Goal: Task Accomplishment & Management: Manage account settings

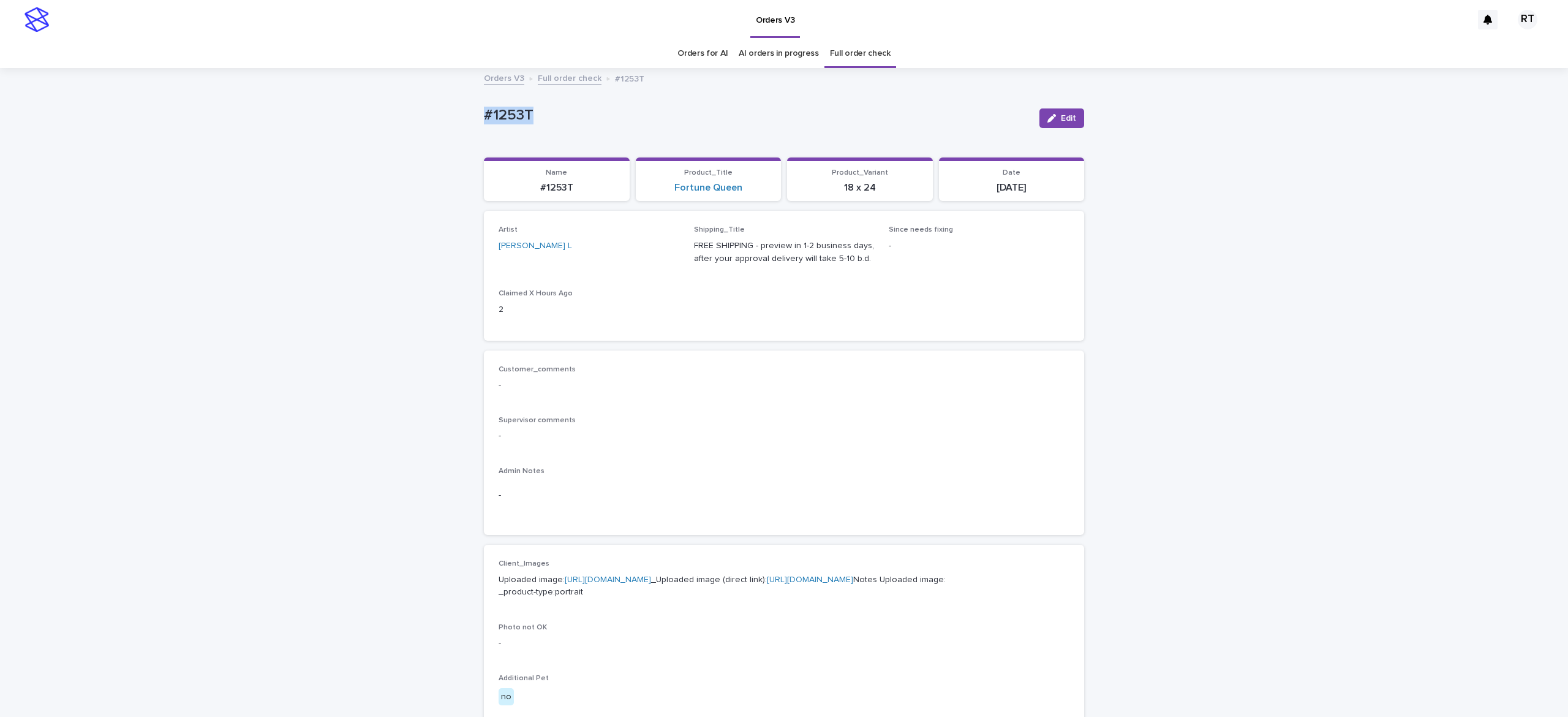
drag, startPoint x: 432, startPoint y: 104, endPoint x: 699, endPoint y: 136, distance: 268.9
click at [684, 138] on div "Loading... Saving… Loading... Saving… #1253T Edit #1253T Edit Sorry, there was …" at bounding box center [784, 627] width 1568 height 1116
drag, startPoint x: 1064, startPoint y: 120, endPoint x: 1420, endPoint y: 269, distance: 385.9
click at [1065, 120] on span "Edit" at bounding box center [1068, 119] width 15 height 9
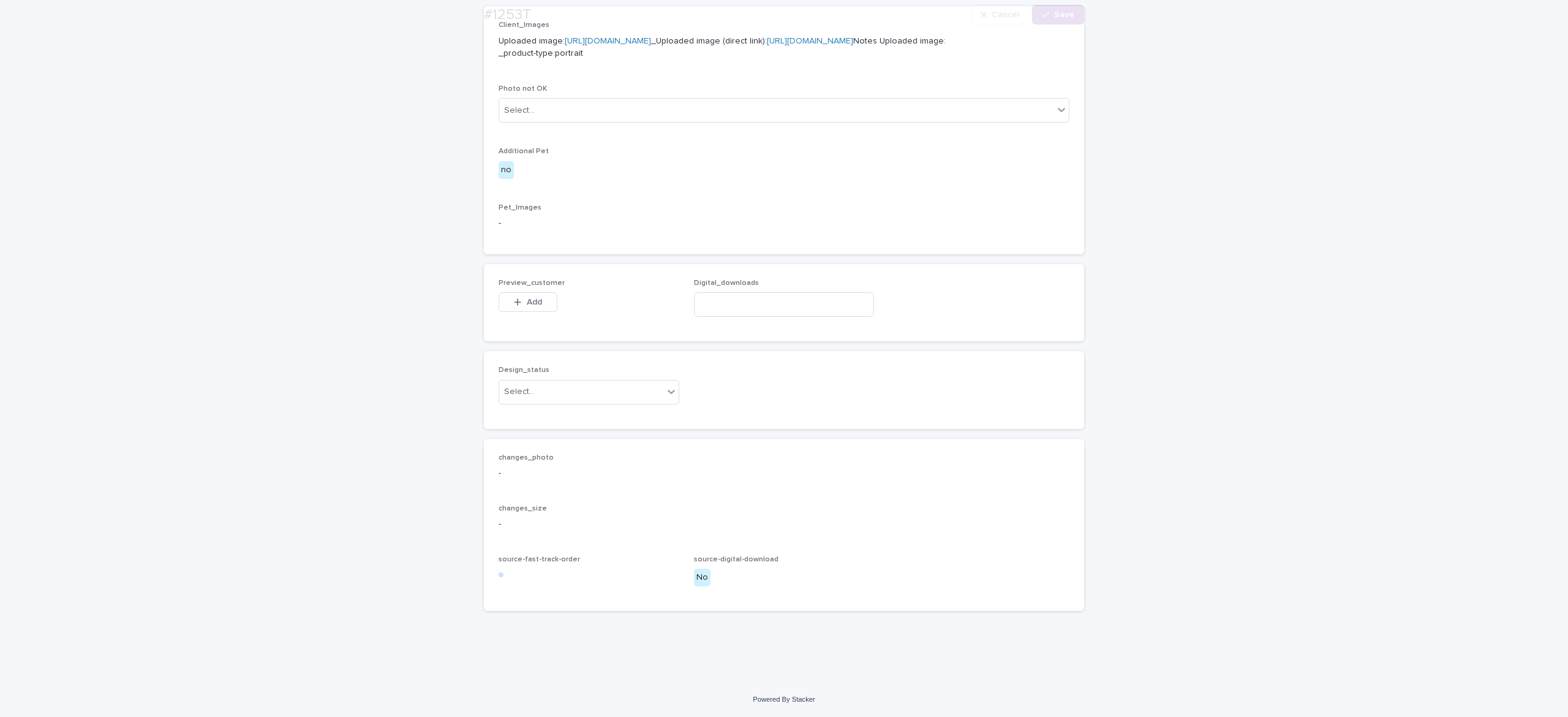
scroll to position [602, 0]
click at [498, 304] on button "Add" at bounding box center [527, 302] width 59 height 20
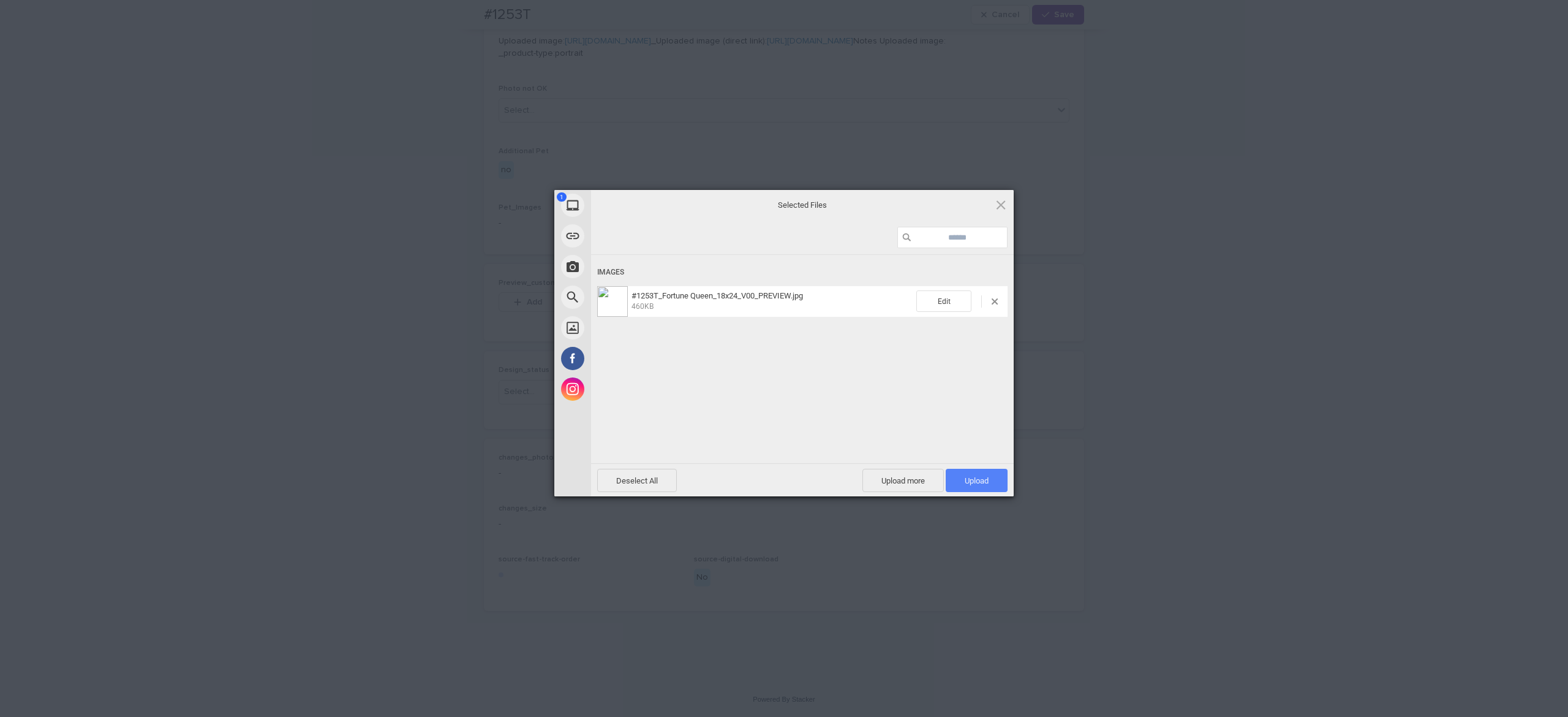
drag, startPoint x: 983, startPoint y: 485, endPoint x: 973, endPoint y: 485, distance: 10.0
click at [981, 484] on span "Upload 1" at bounding box center [977, 480] width 62 height 23
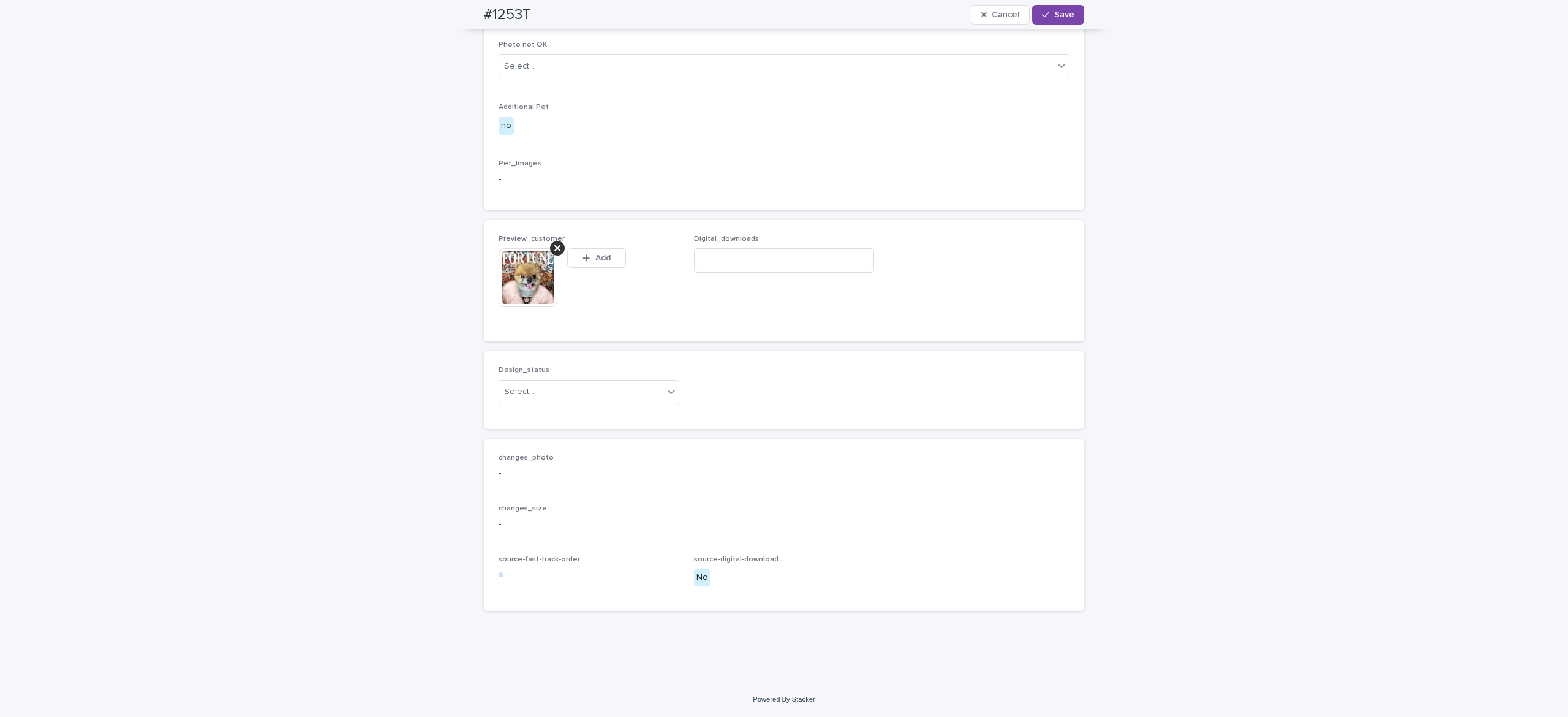
scroll to position [624, 0]
click at [555, 402] on div "Select..." at bounding box center [581, 392] width 164 height 20
click at [553, 436] on div "Uploaded" at bounding box center [580, 438] width 180 height 22
drag, startPoint x: 1046, startPoint y: 15, endPoint x: 1033, endPoint y: 28, distance: 18.4
click at [1054, 16] on span "Save" at bounding box center [1064, 15] width 20 height 9
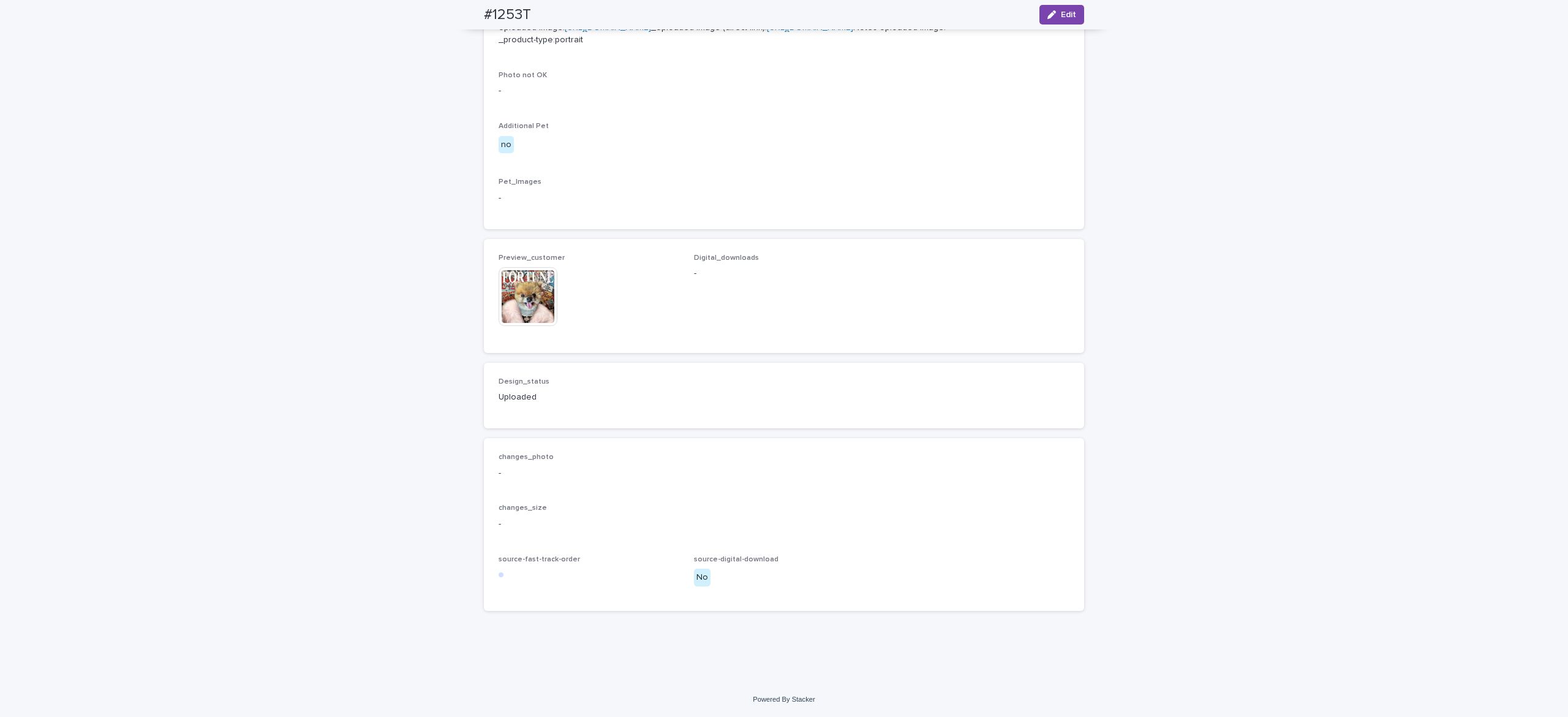
scroll to position [608, 0]
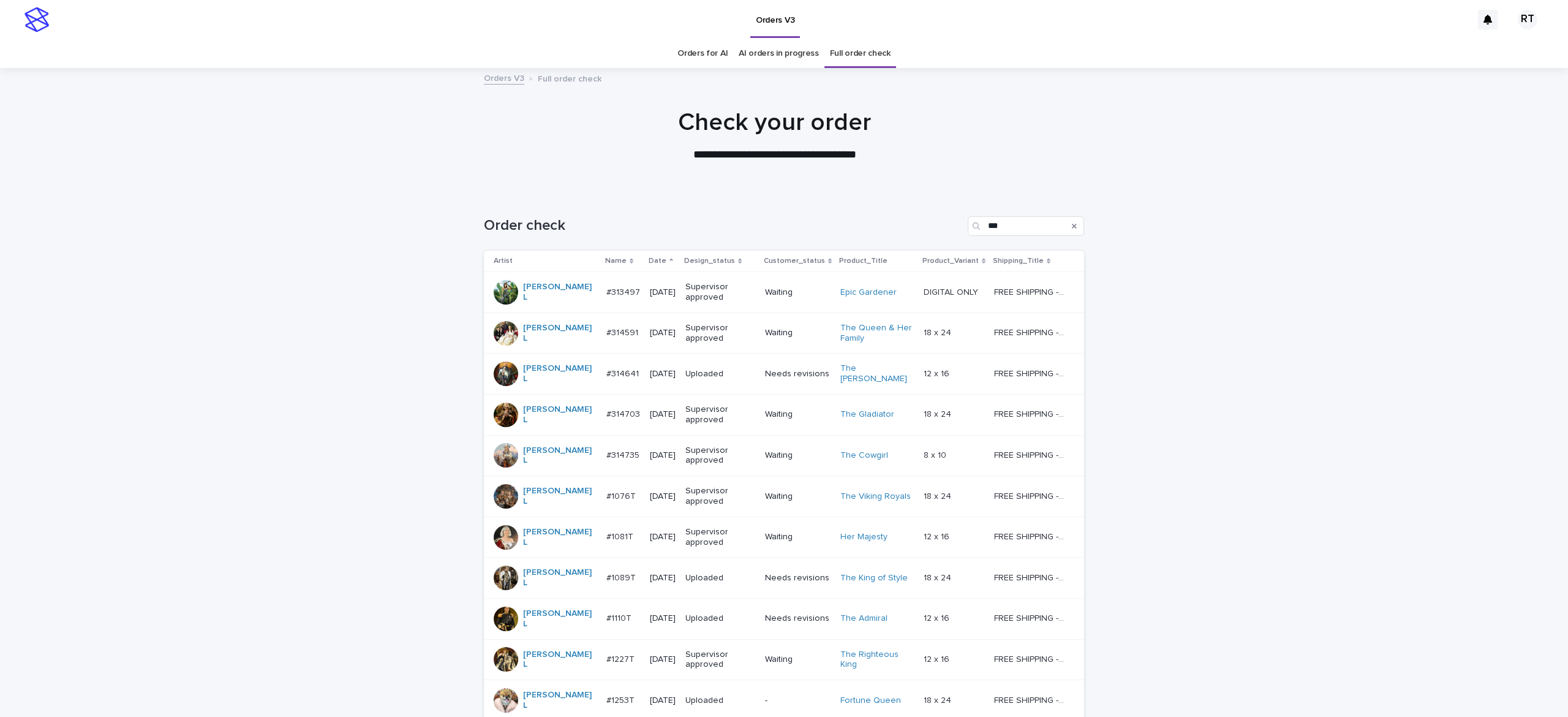
click at [845, 54] on link "Full order check" at bounding box center [860, 53] width 61 height 29
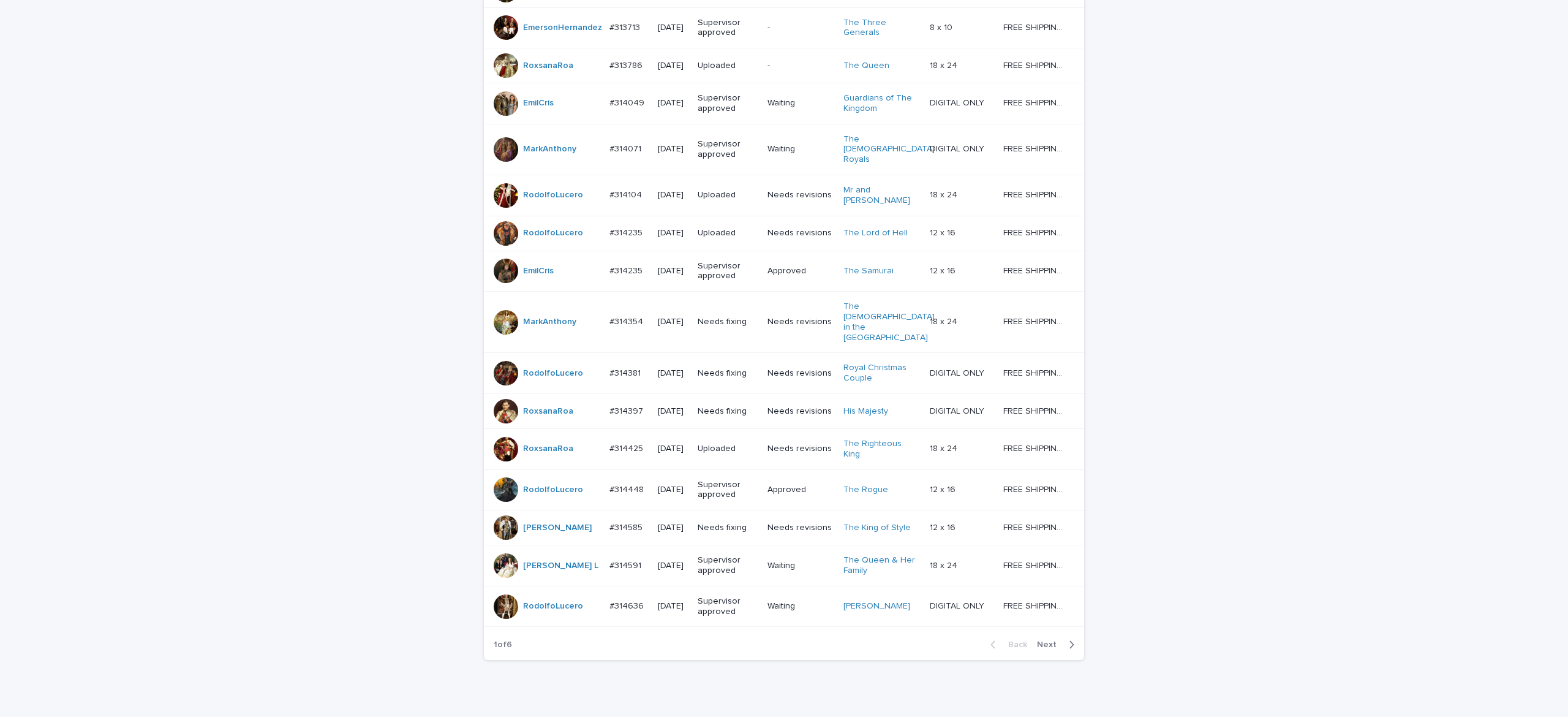
scroll to position [924, 0]
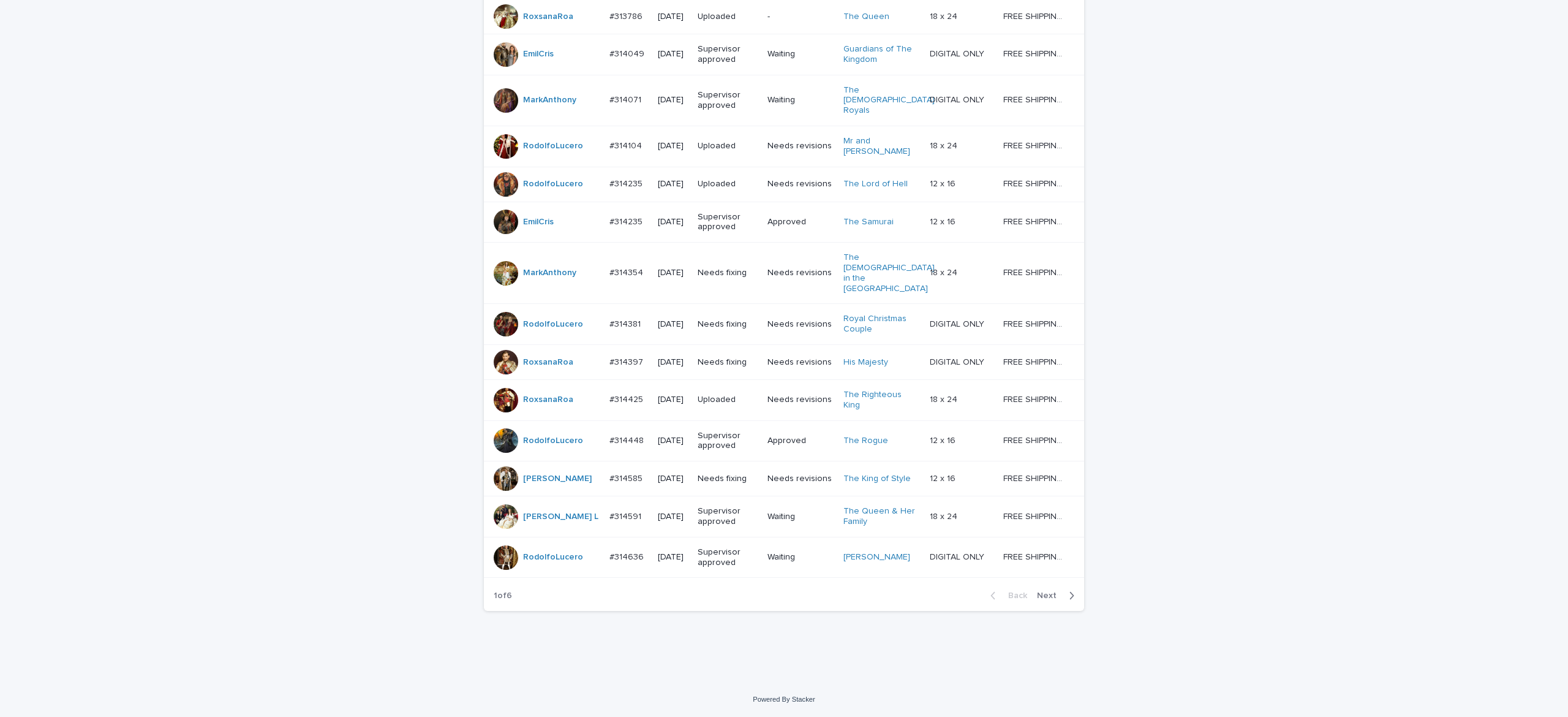
click at [1044, 595] on span "Next" at bounding box center [1050, 595] width 27 height 9
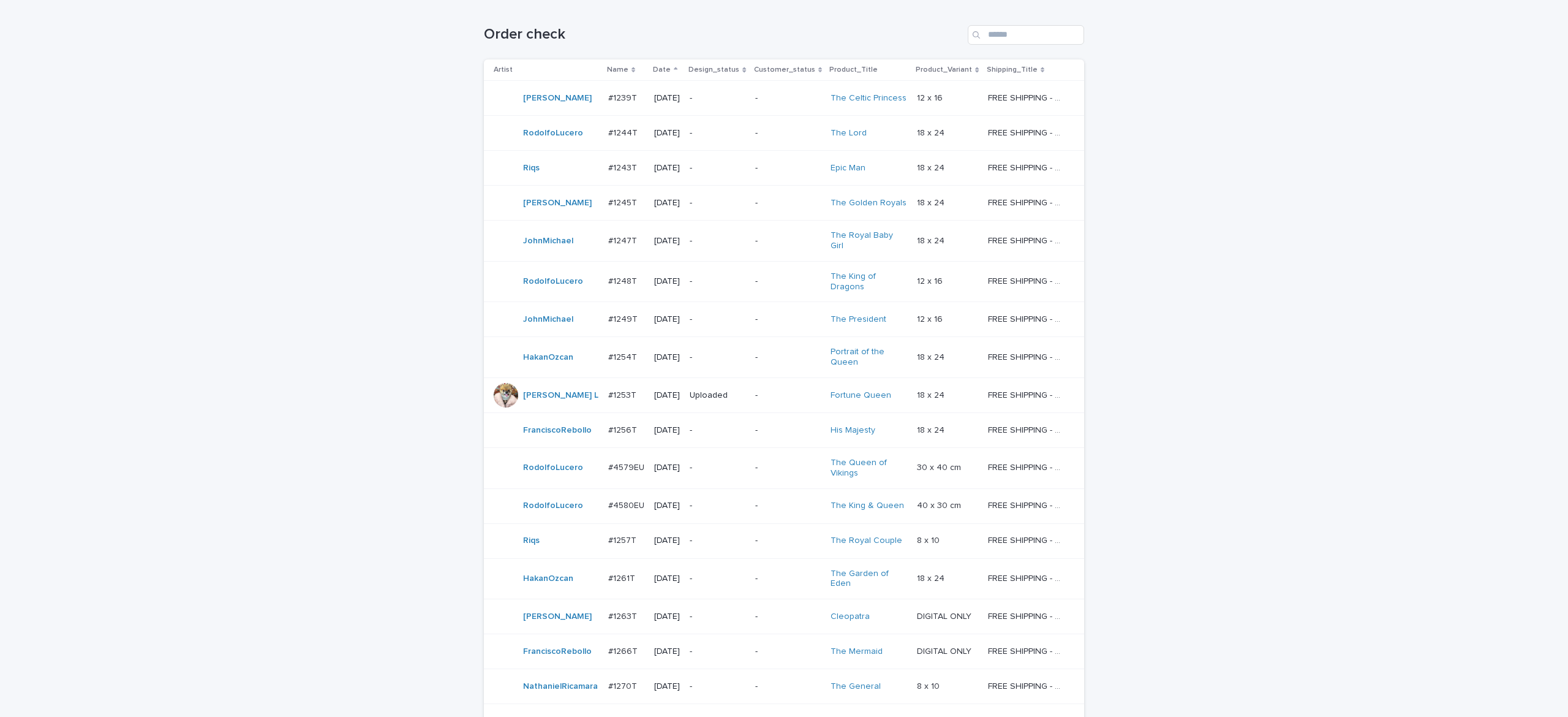
scroll to position [309, 0]
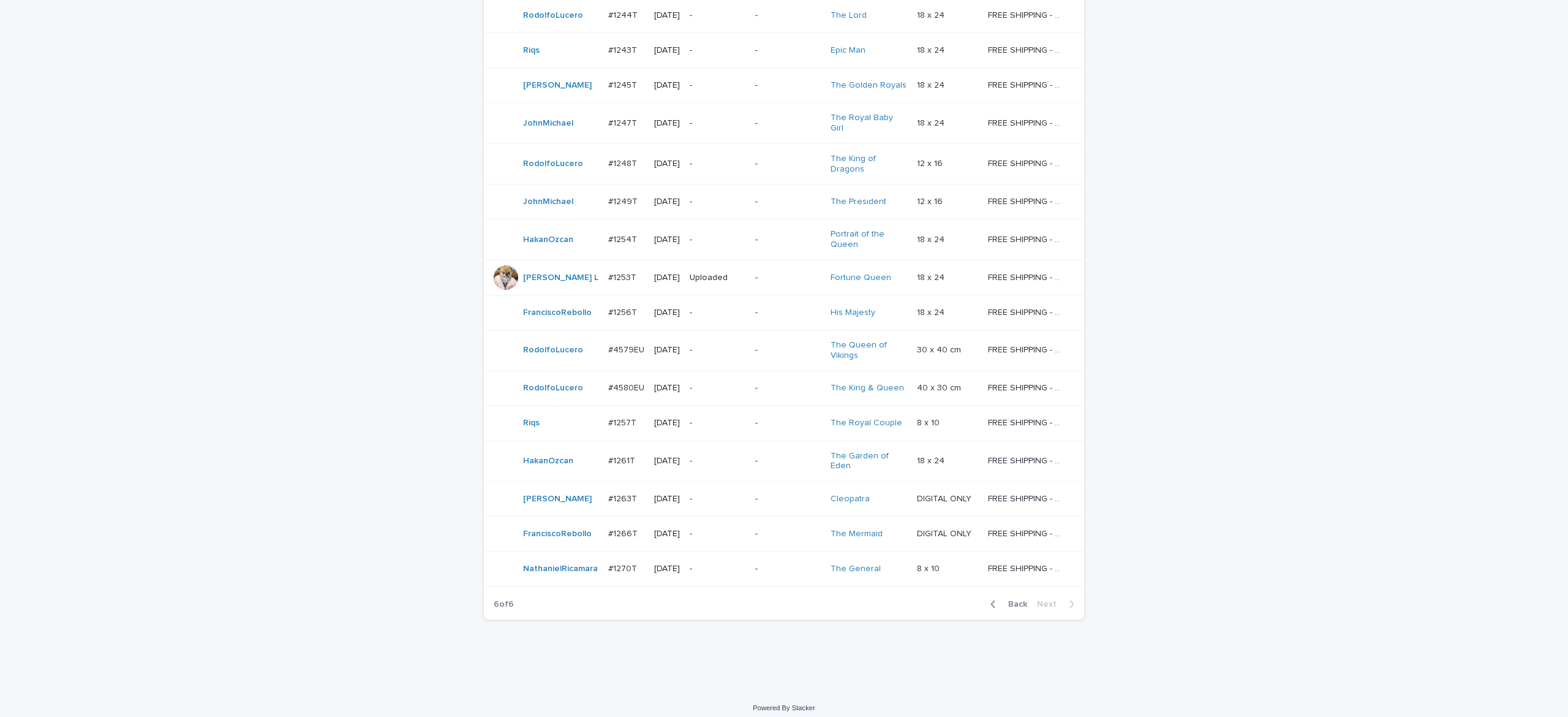
drag, startPoint x: 1011, startPoint y: 597, endPoint x: 1422, endPoint y: 604, distance: 411.1
click at [1012, 600] on span "Back" at bounding box center [1014, 604] width 27 height 9
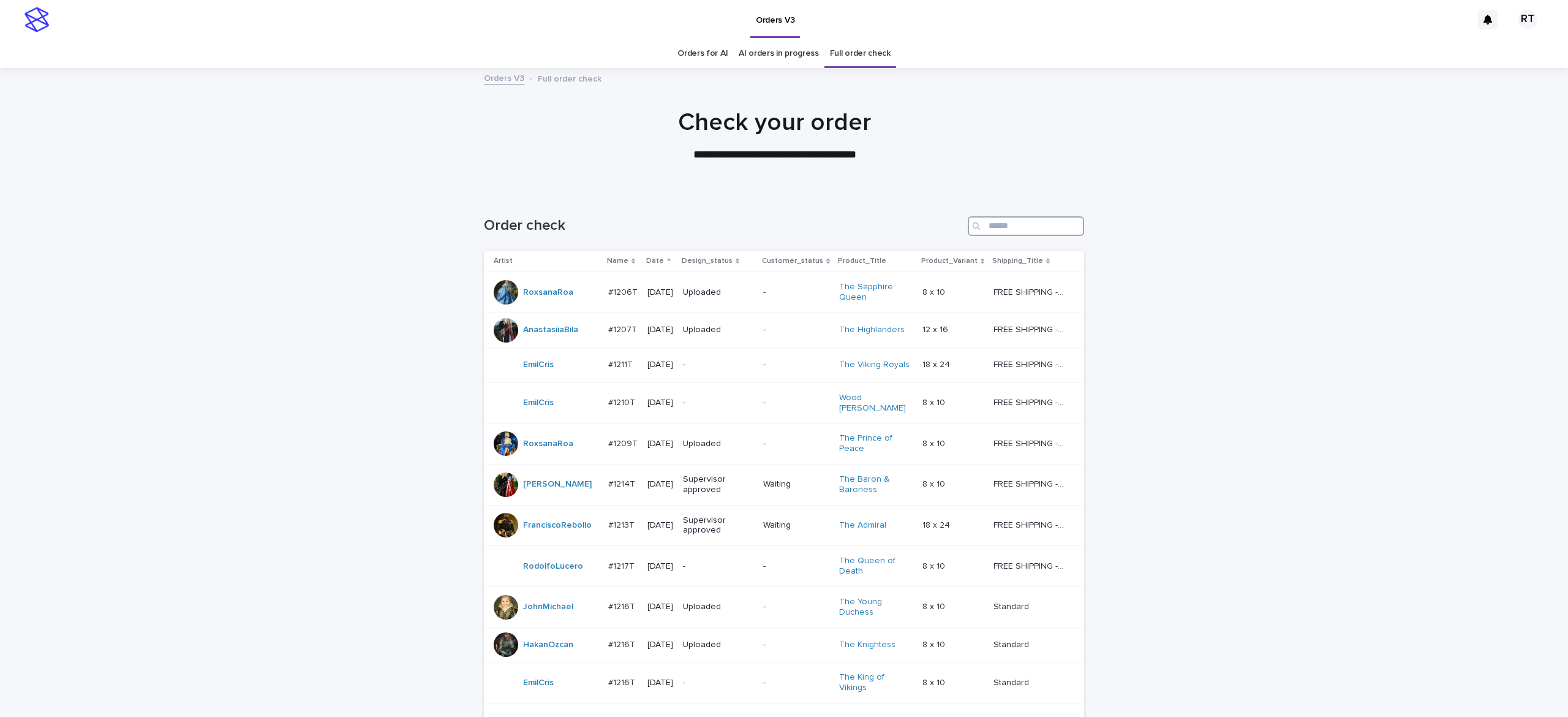
click at [1013, 217] on input "Search" at bounding box center [1026, 226] width 116 height 20
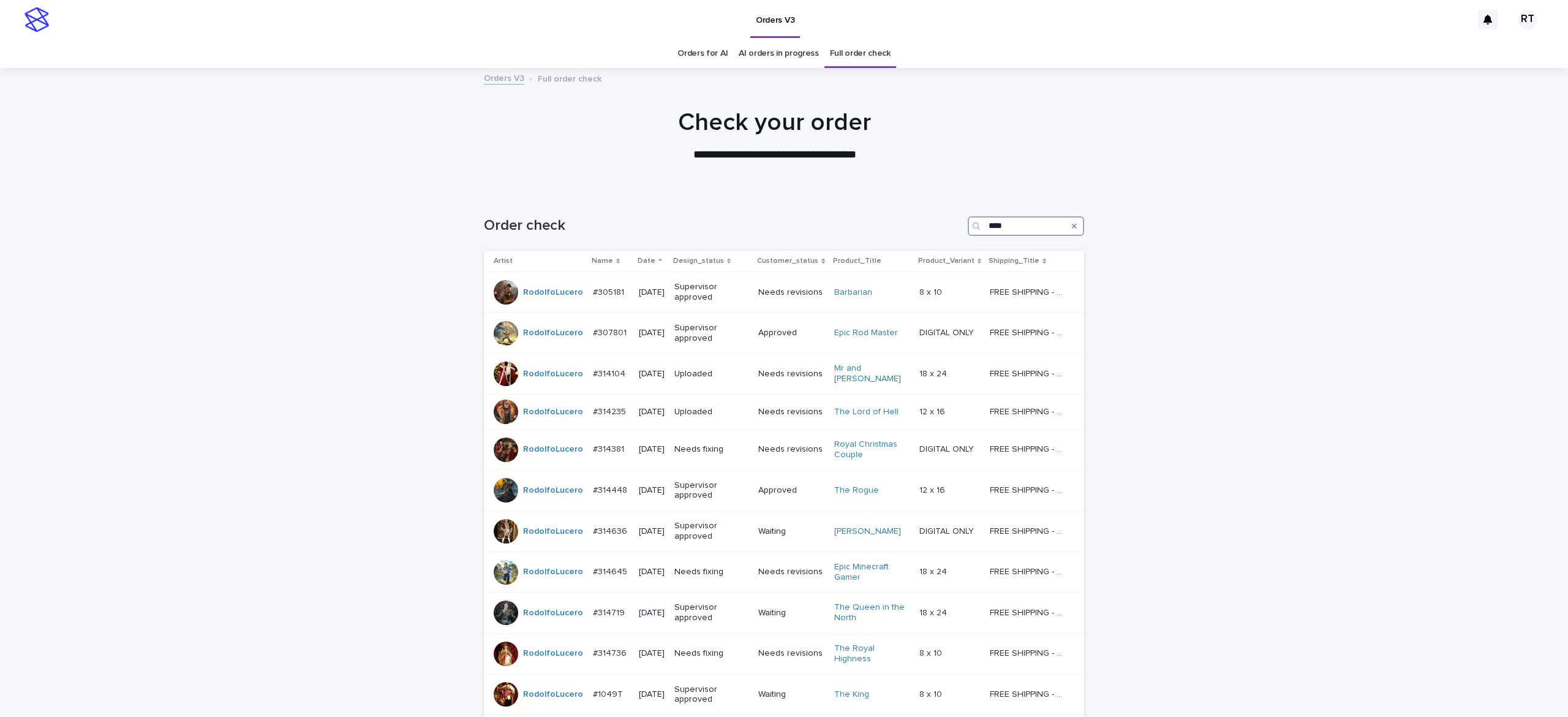
drag, startPoint x: 1015, startPoint y: 224, endPoint x: 833, endPoint y: 188, distance: 185.5
click at [900, 218] on div "Order check ****" at bounding box center [784, 226] width 600 height 20
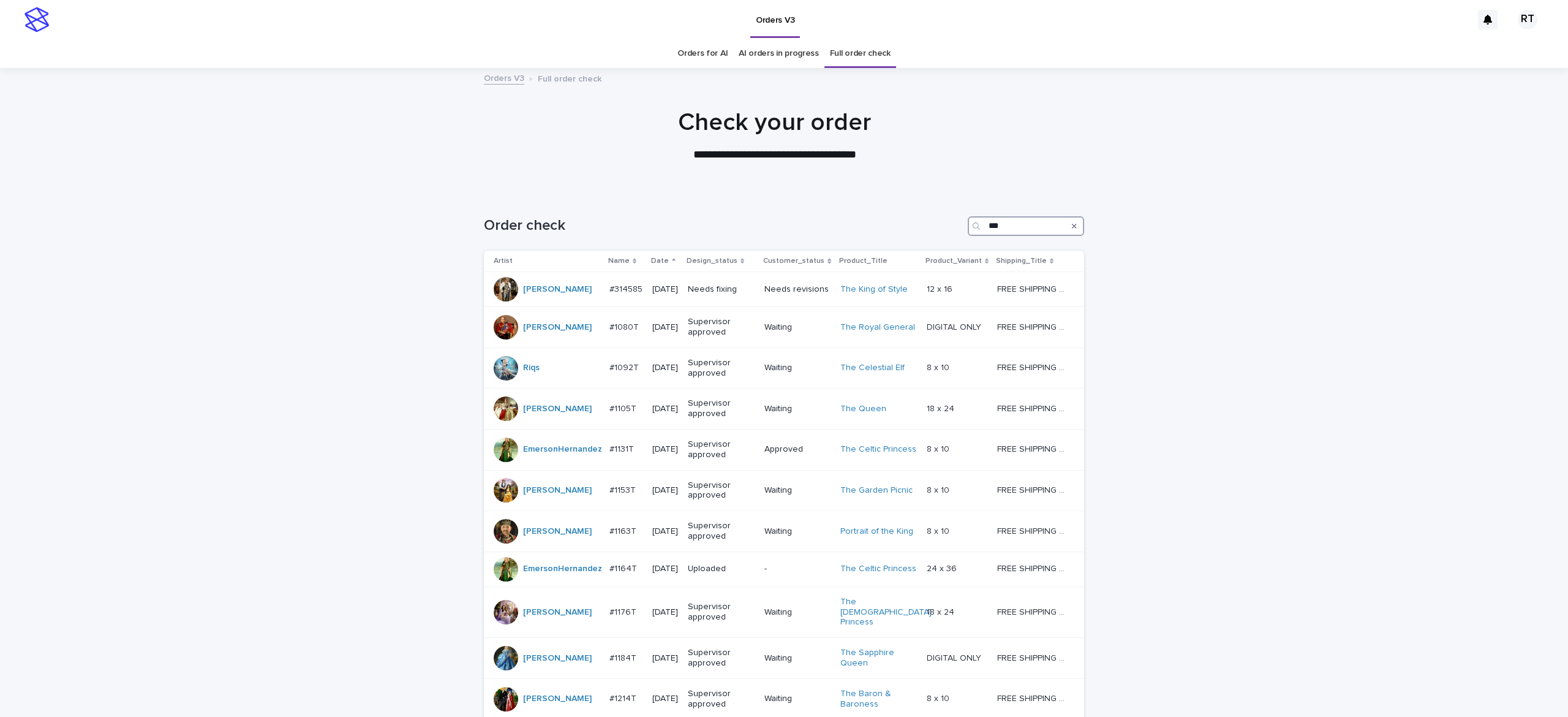
type input "***"
